Goal: Find specific page/section: Find specific page/section

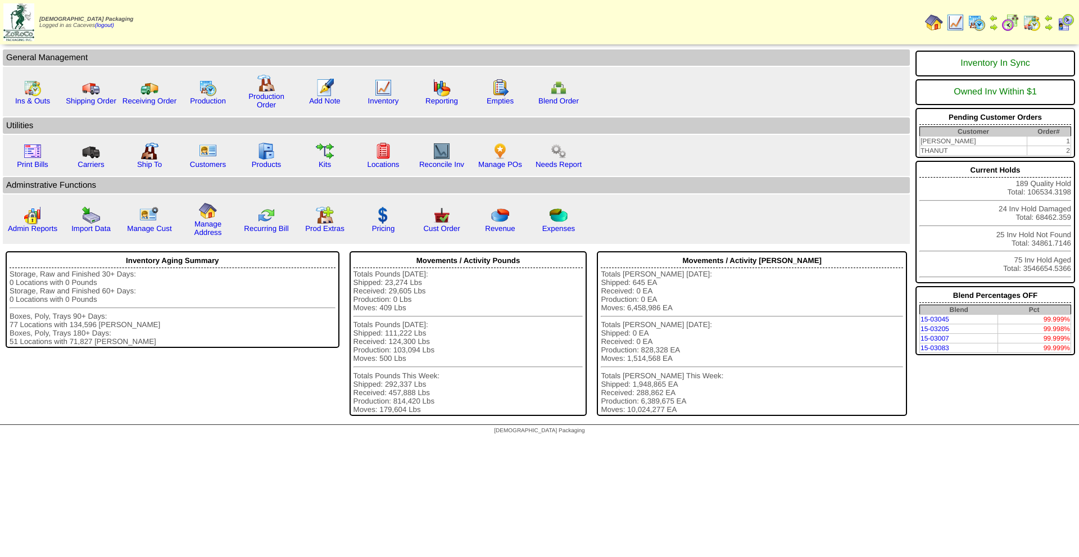
click at [976, 23] on img at bounding box center [977, 22] width 18 height 18
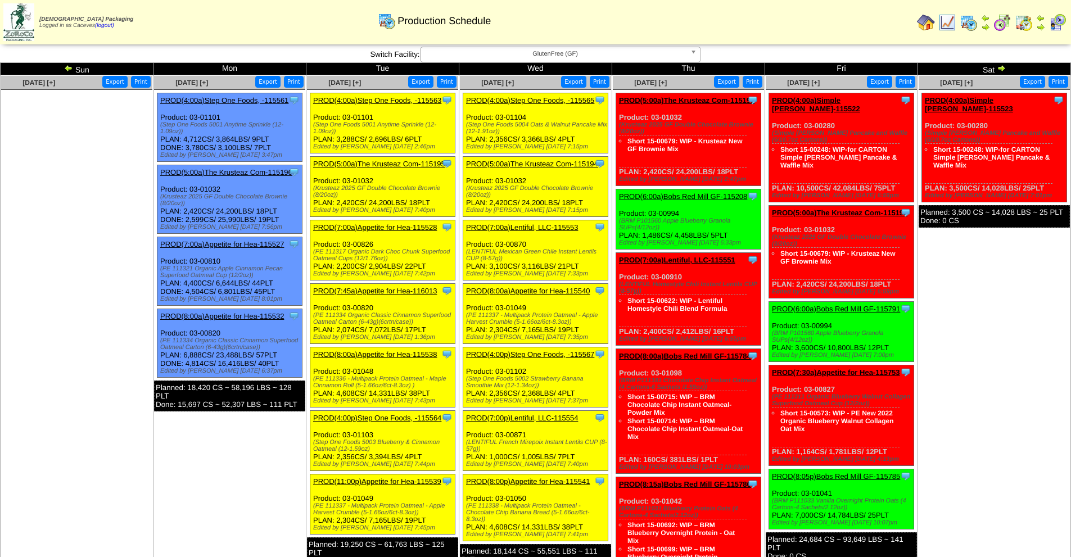
click at [1005, 67] on img at bounding box center [1000, 68] width 9 height 9
